Goal: Use online tool/utility: Utilize a website feature to perform a specific function

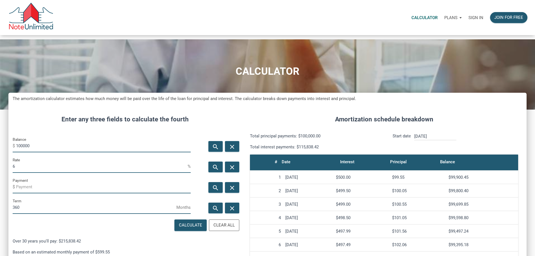
scroll to position [344, 510]
click at [412, 19] on p "Calculator" at bounding box center [425, 17] width 26 height 5
click at [469, 19] on p "Sign in" at bounding box center [476, 17] width 15 height 5
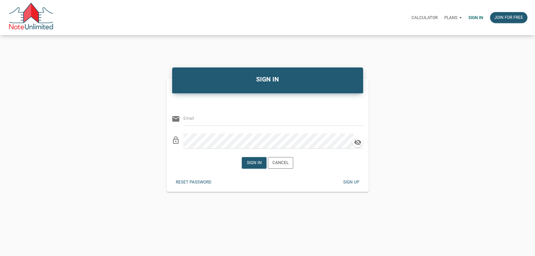
type input "[EMAIL_ADDRESS][DOMAIN_NAME]"
click at [255, 166] on div "Sign in" at bounding box center [254, 163] width 15 height 6
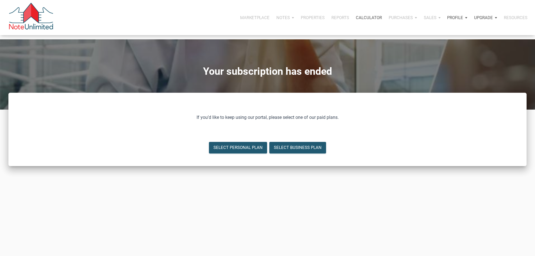
click at [356, 19] on p "Calculator" at bounding box center [369, 17] width 26 height 5
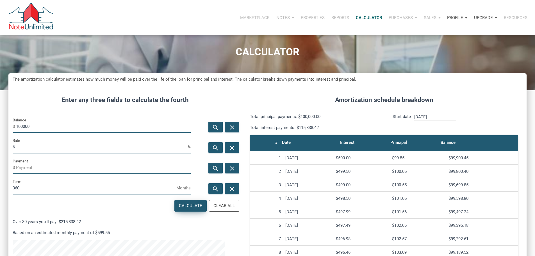
scroll to position [28, 0]
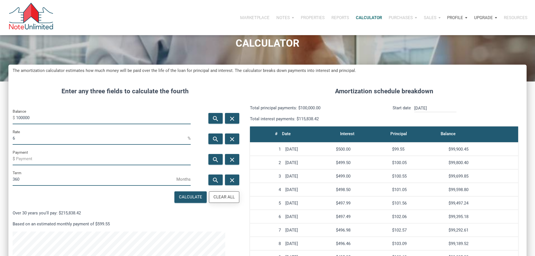
click at [222, 200] on div "Clear All" at bounding box center [224, 197] width 21 height 6
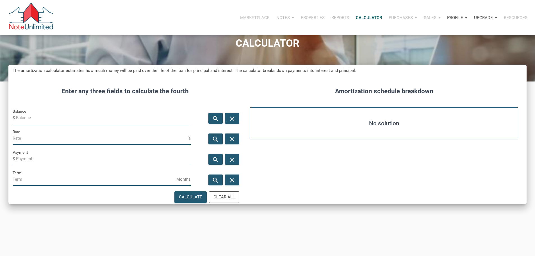
drag, startPoint x: 28, startPoint y: 128, endPoint x: 37, endPoint y: 130, distance: 9.9
click at [28, 124] on input "Balance" at bounding box center [103, 118] width 175 height 13
type input "31000"
click at [29, 145] on input "Rate" at bounding box center [100, 138] width 175 height 13
type input "12"
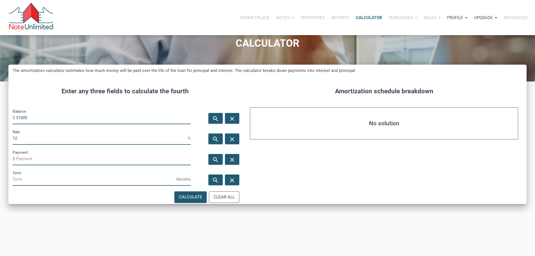
drag, startPoint x: 26, startPoint y: 199, endPoint x: 49, endPoint y: 196, distance: 24.1
click at [26, 186] on input "Term" at bounding box center [95, 179] width 164 height 13
type input "60"
click at [182, 200] on div "Calculate" at bounding box center [190, 197] width 23 height 6
type input "-689.58"
